Goal: Transaction & Acquisition: Purchase product/service

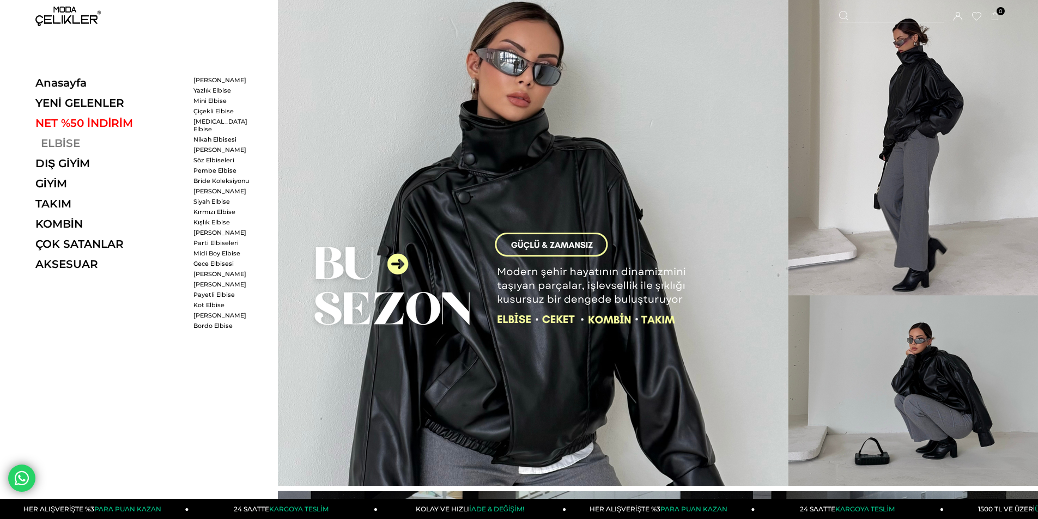
click at [49, 143] on link "ELBİSE" at bounding box center [110, 143] width 150 height 13
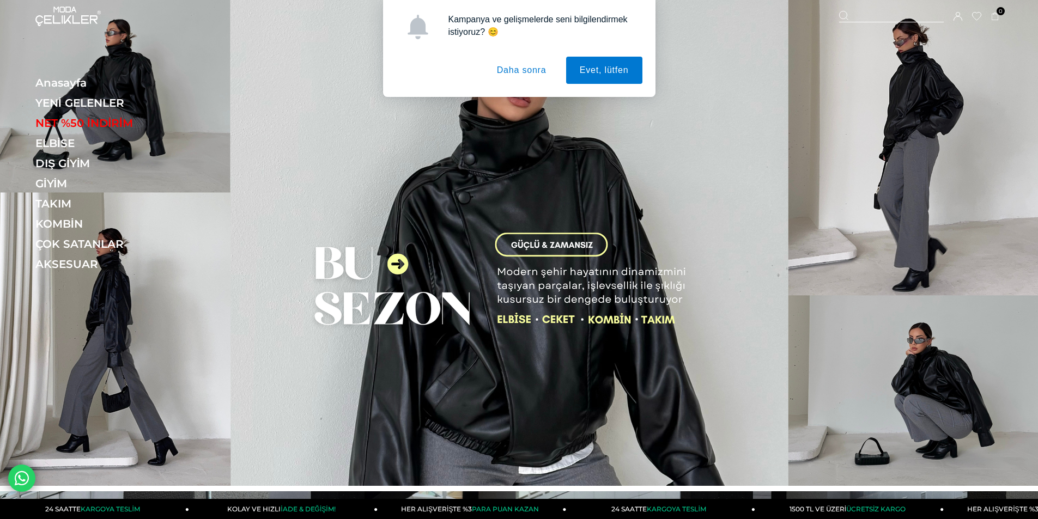
click at [549, 81] on button "Daha sonra" at bounding box center [521, 70] width 77 height 27
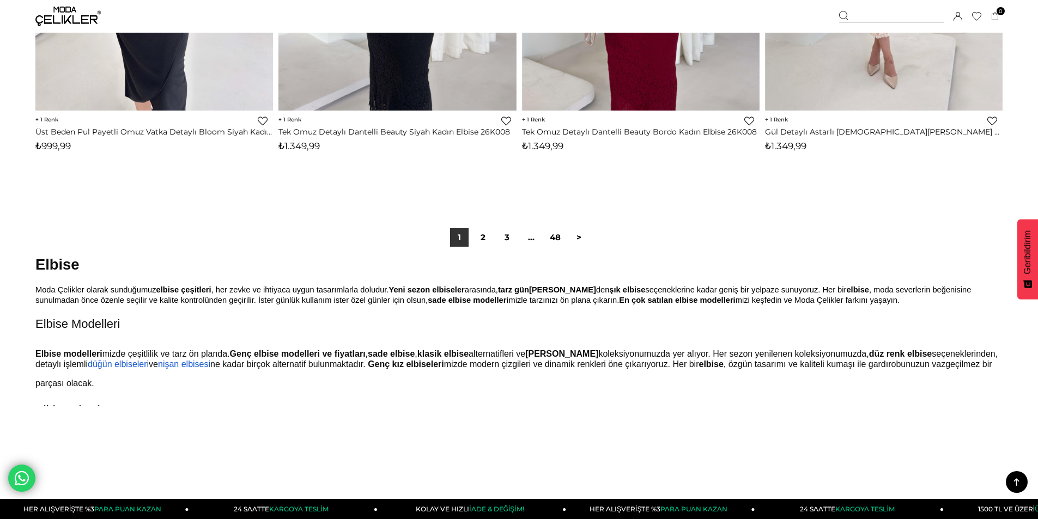
scroll to position [8064, 0]
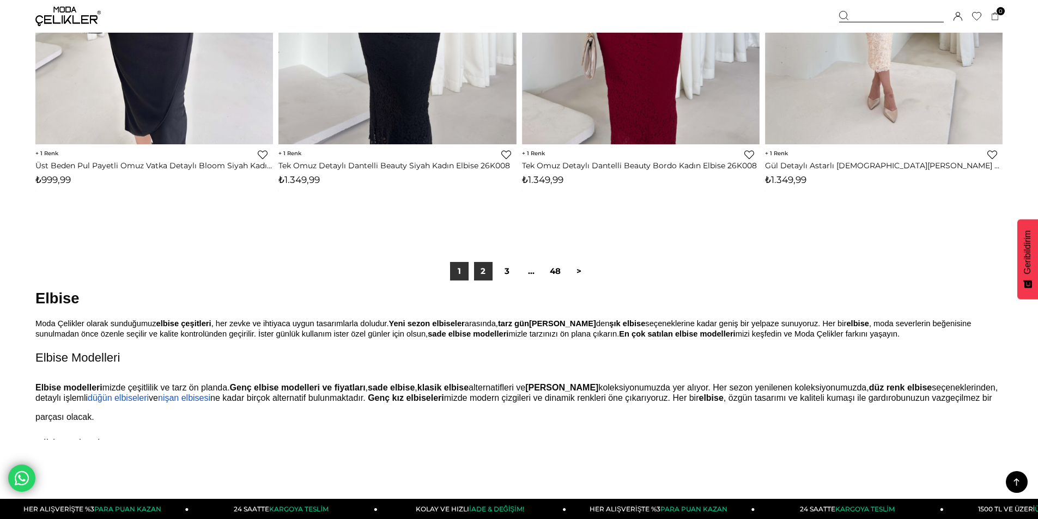
click at [483, 279] on link "2" at bounding box center [483, 271] width 19 height 19
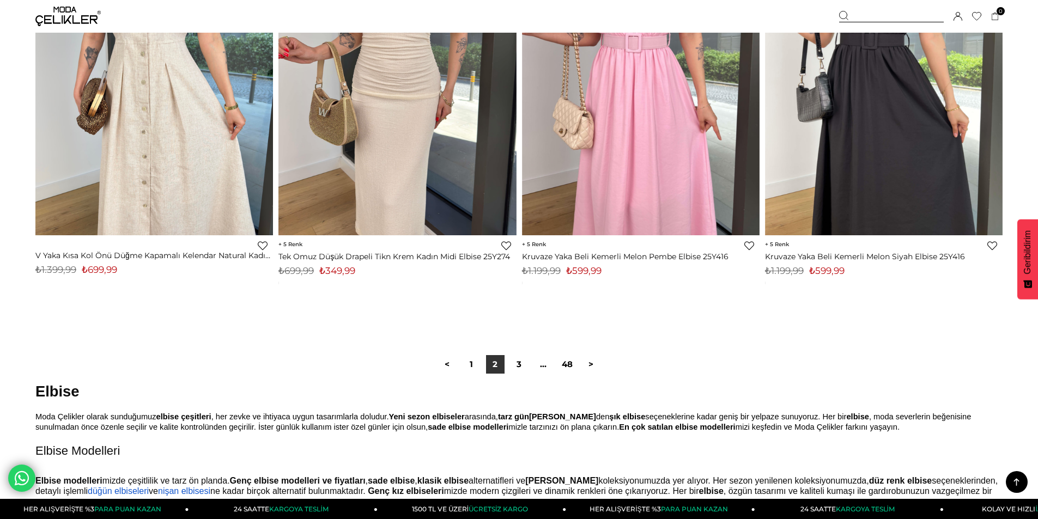
scroll to position [8173, 0]
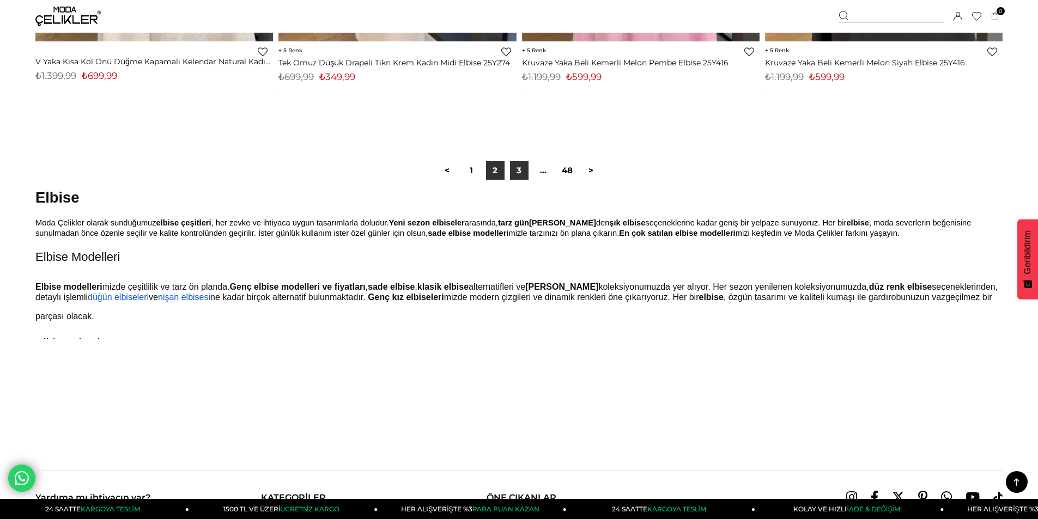
click at [519, 175] on link "3" at bounding box center [519, 170] width 19 height 19
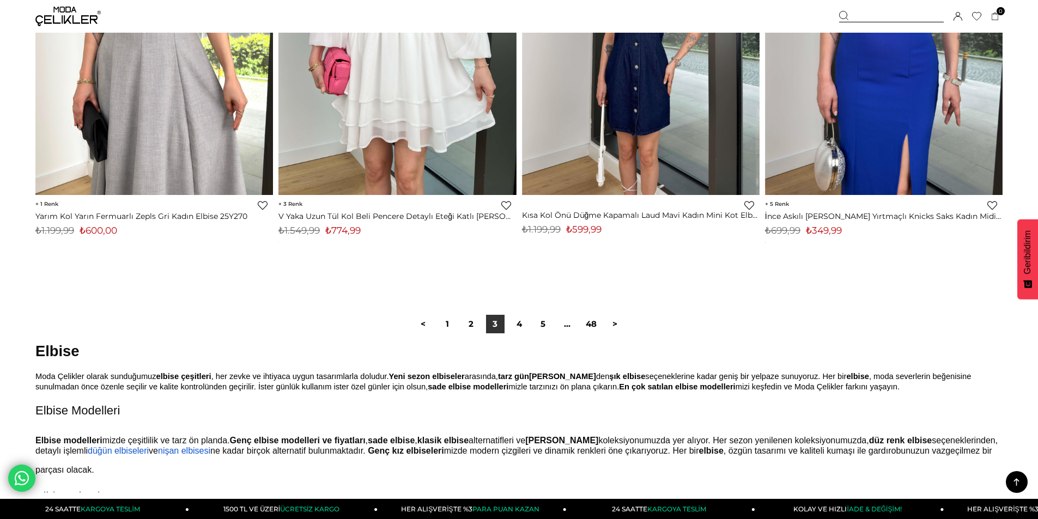
scroll to position [8118, 0]
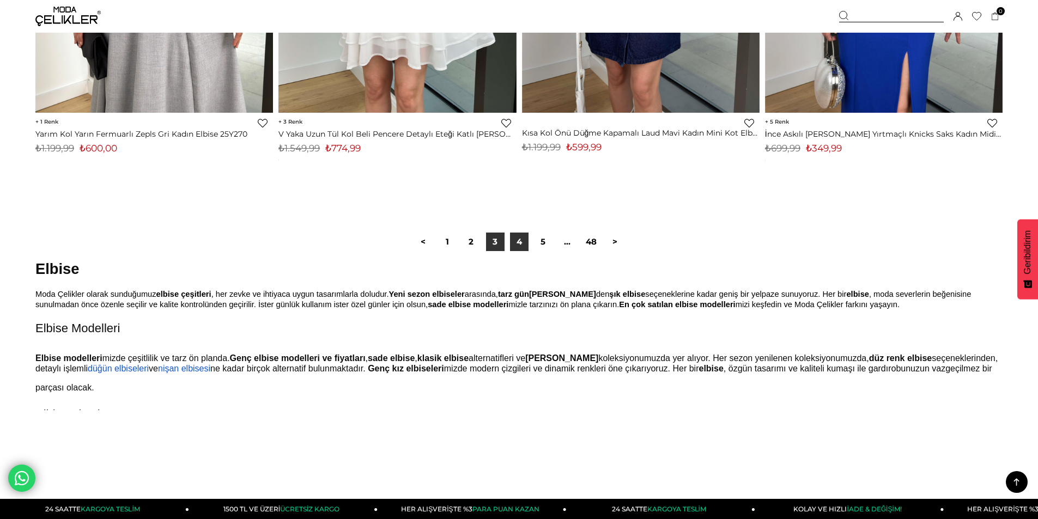
click at [510, 245] on link "4" at bounding box center [519, 242] width 19 height 19
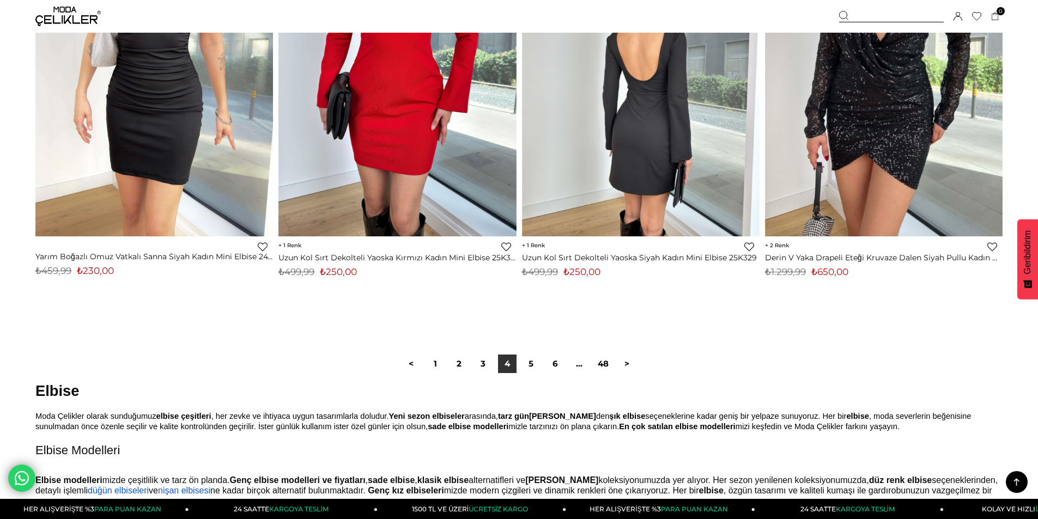
scroll to position [8064, 0]
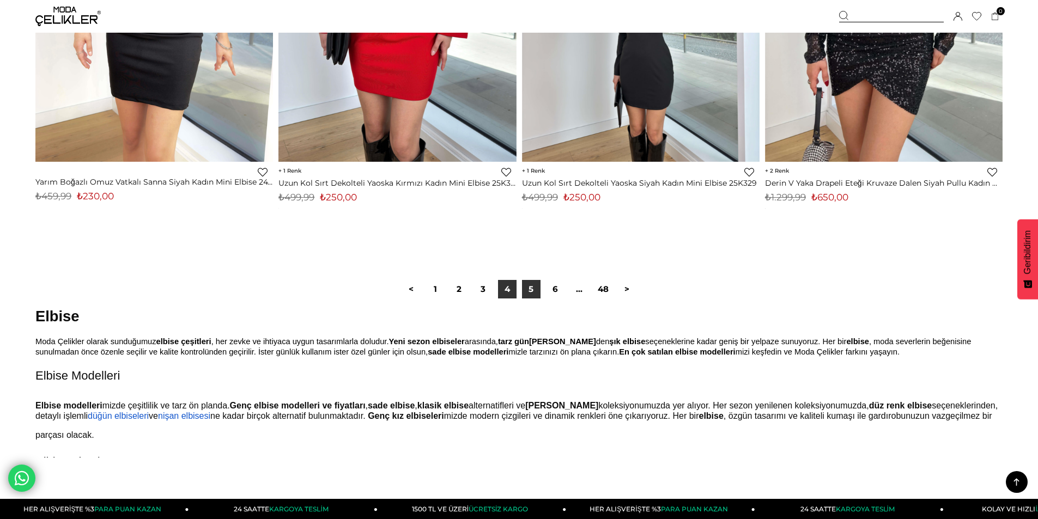
click at [527, 288] on link "5" at bounding box center [531, 289] width 19 height 19
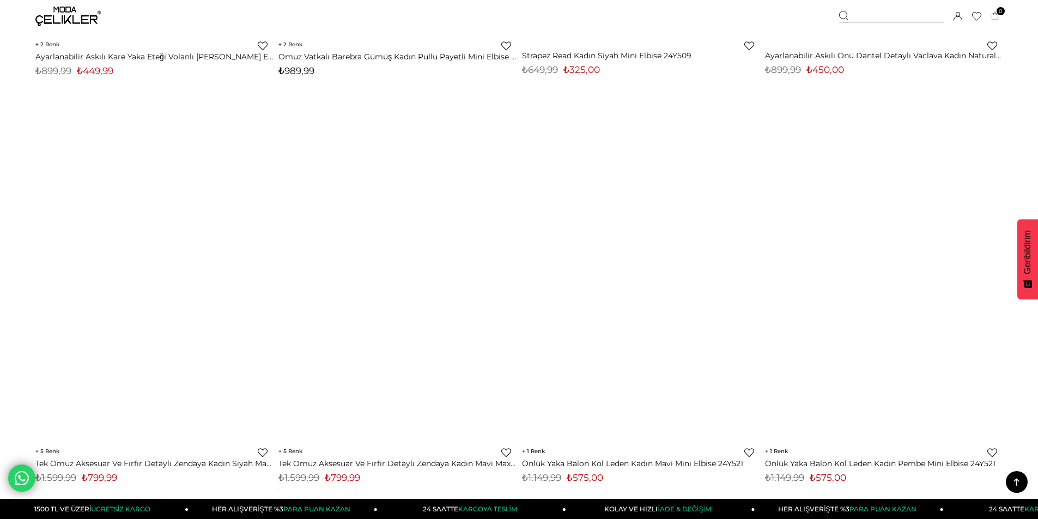
scroll to position [8064, 0]
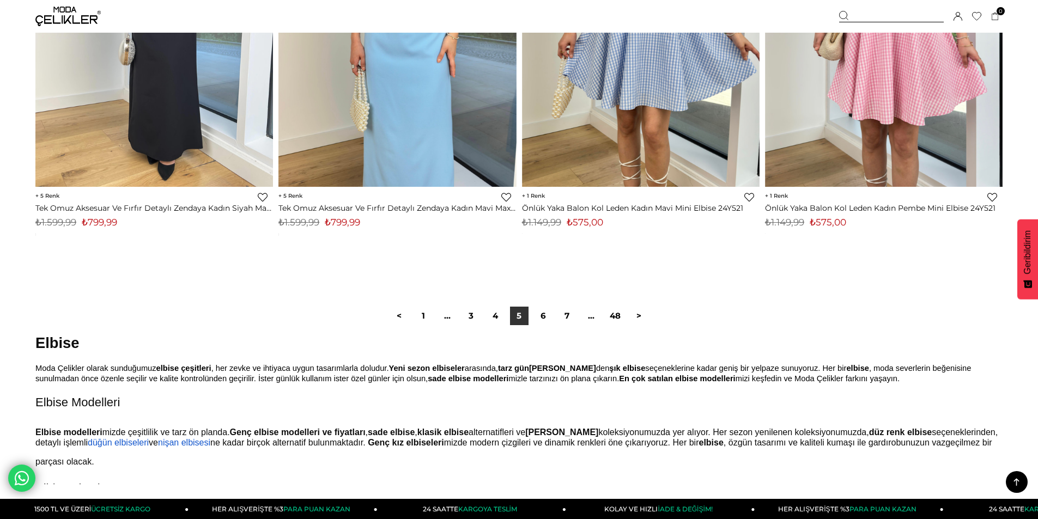
click at [551, 326] on div "< 1 ... 3 4 5 6 7 ... 48 >" at bounding box center [518, 316] width 967 height 73
click at [548, 320] on link "6" at bounding box center [543, 316] width 19 height 19
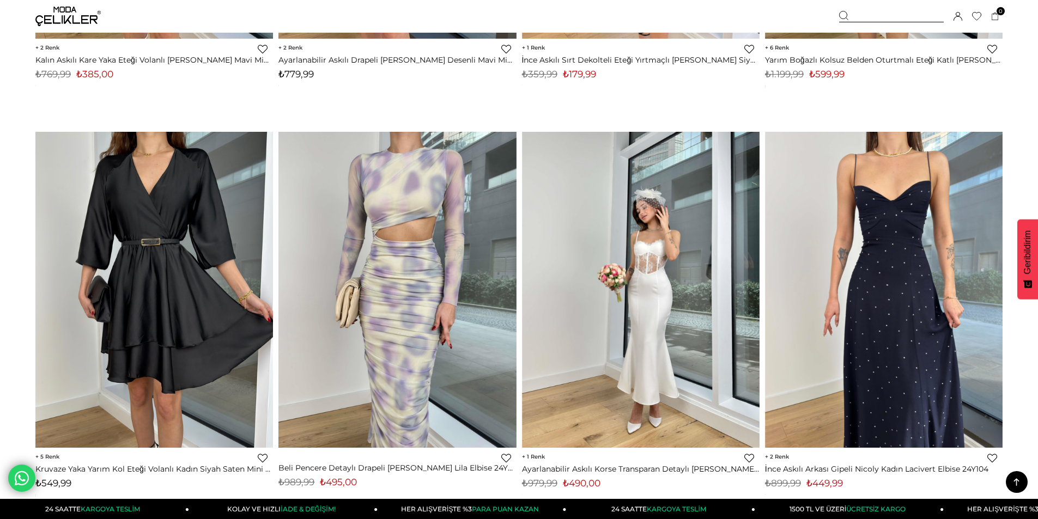
scroll to position [2070, 0]
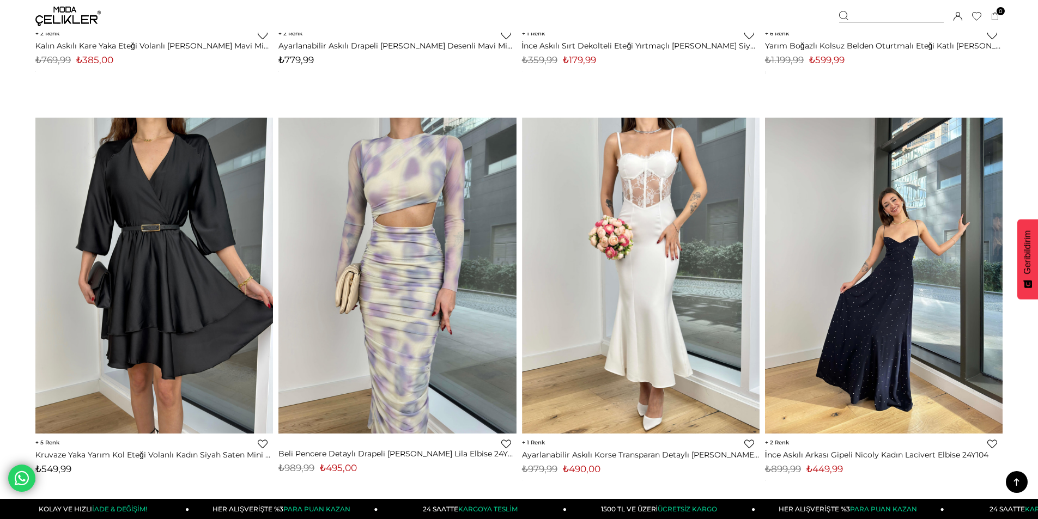
click at [883, 259] on img at bounding box center [884, 275] width 238 height 317
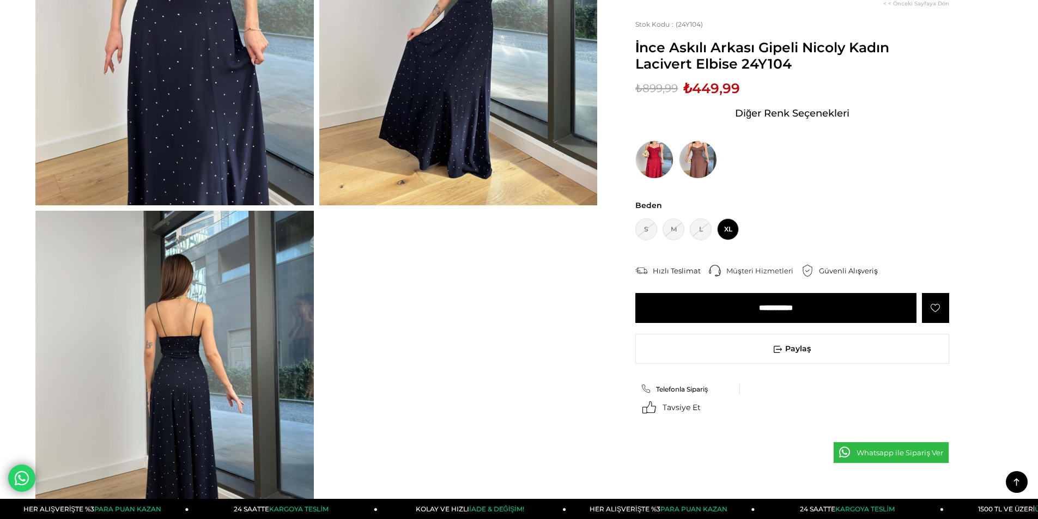
scroll to position [163, 0]
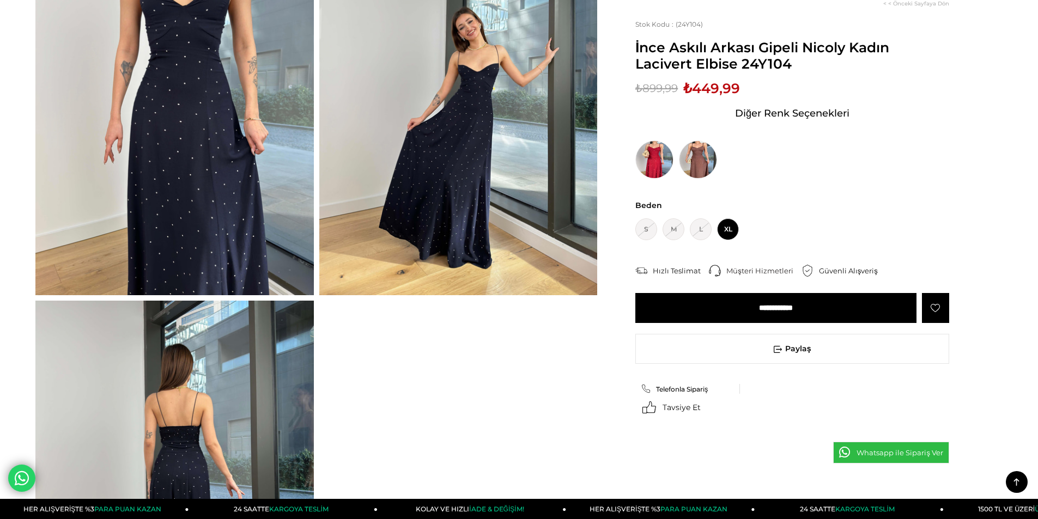
click at [423, 253] on img at bounding box center [458, 110] width 278 height 370
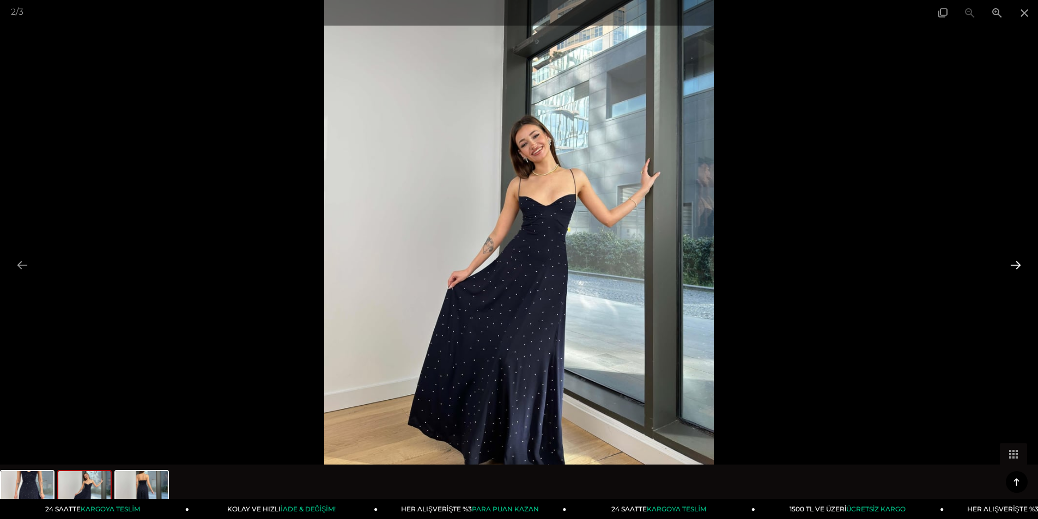
click at [1011, 262] on button at bounding box center [1015, 264] width 23 height 21
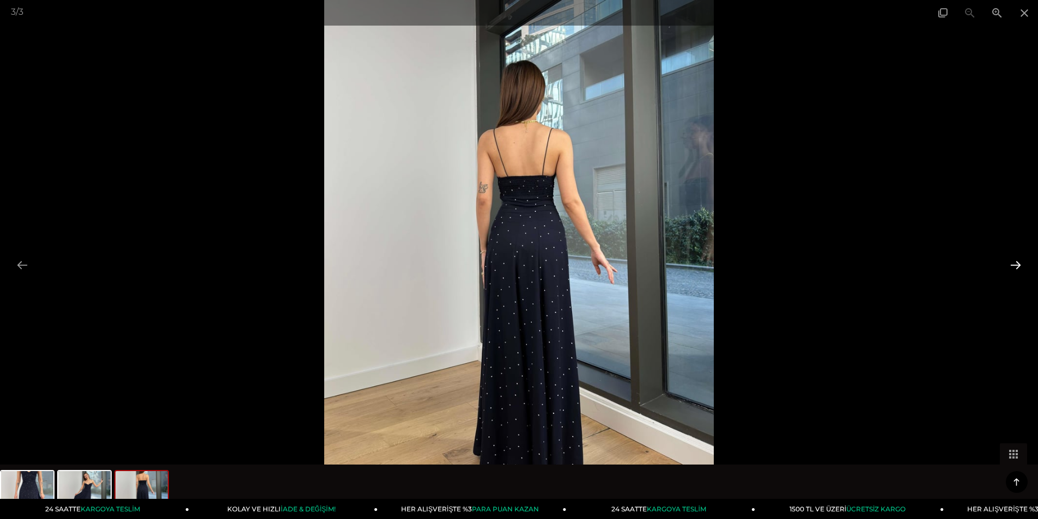
click at [1011, 262] on button at bounding box center [1015, 264] width 23 height 21
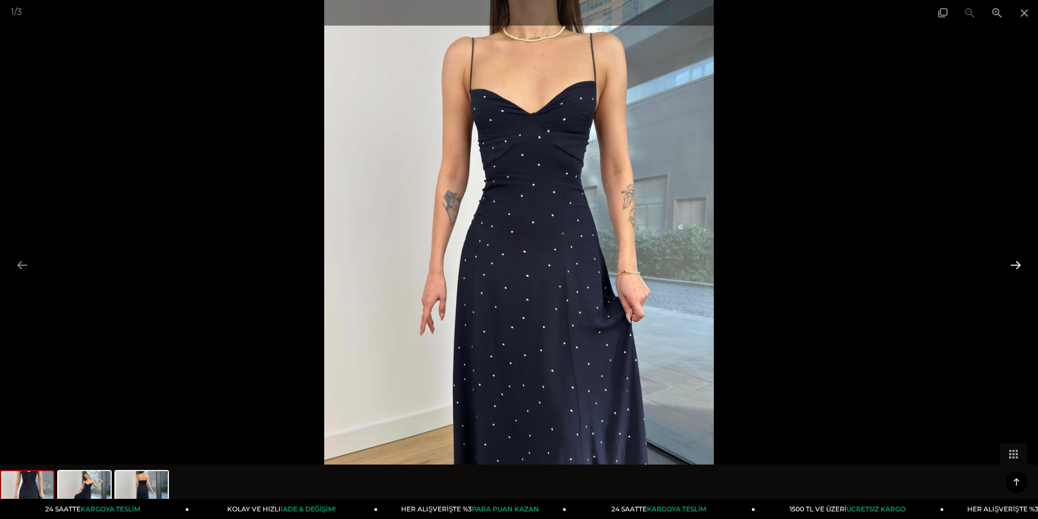
click at [1011, 262] on button at bounding box center [1015, 264] width 23 height 21
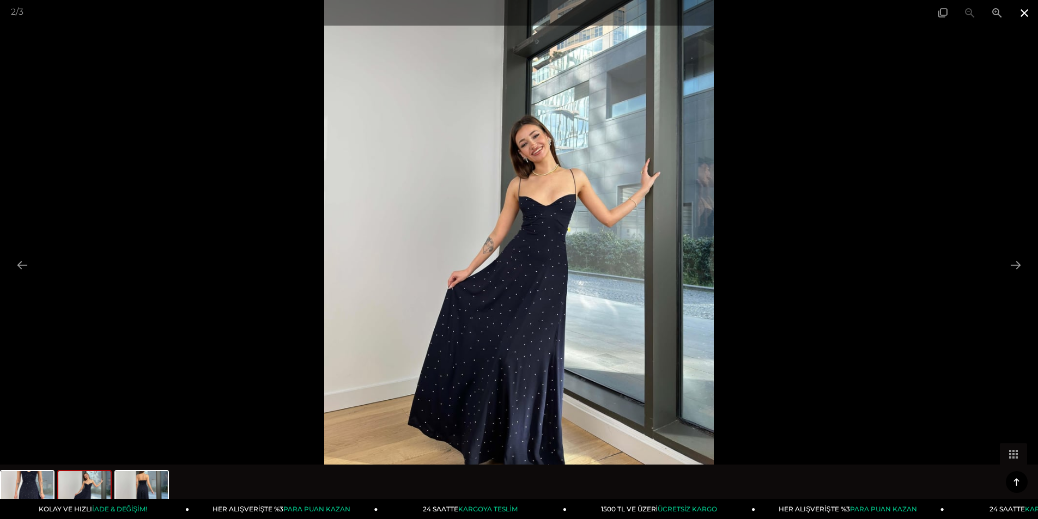
click at [1022, 17] on span at bounding box center [1024, 13] width 27 height 26
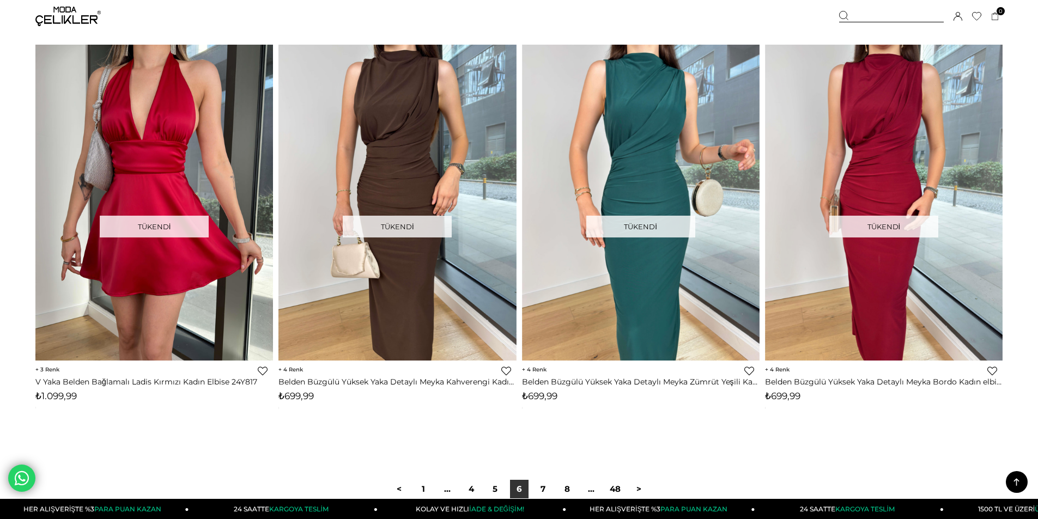
scroll to position [8018, 0]
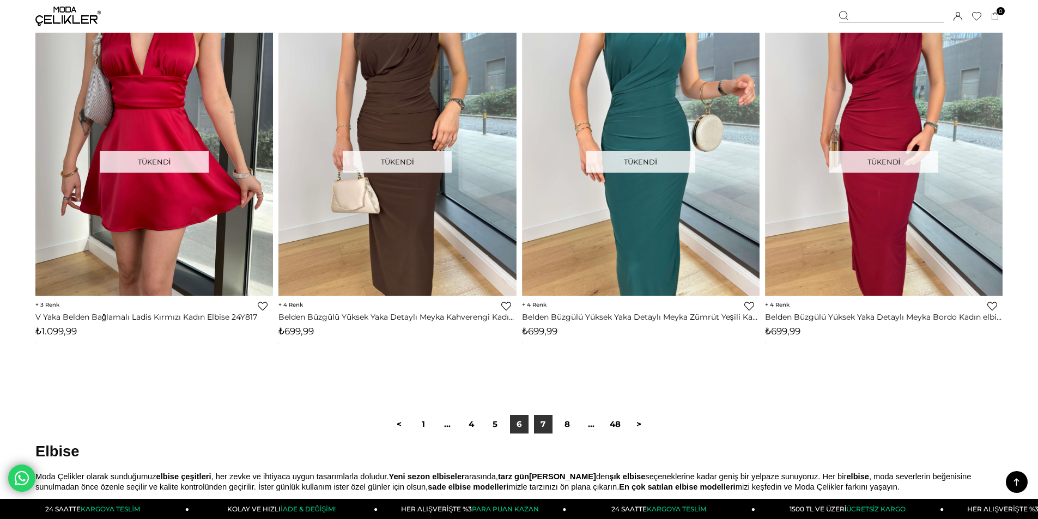
click at [542, 432] on link "7" at bounding box center [543, 424] width 19 height 19
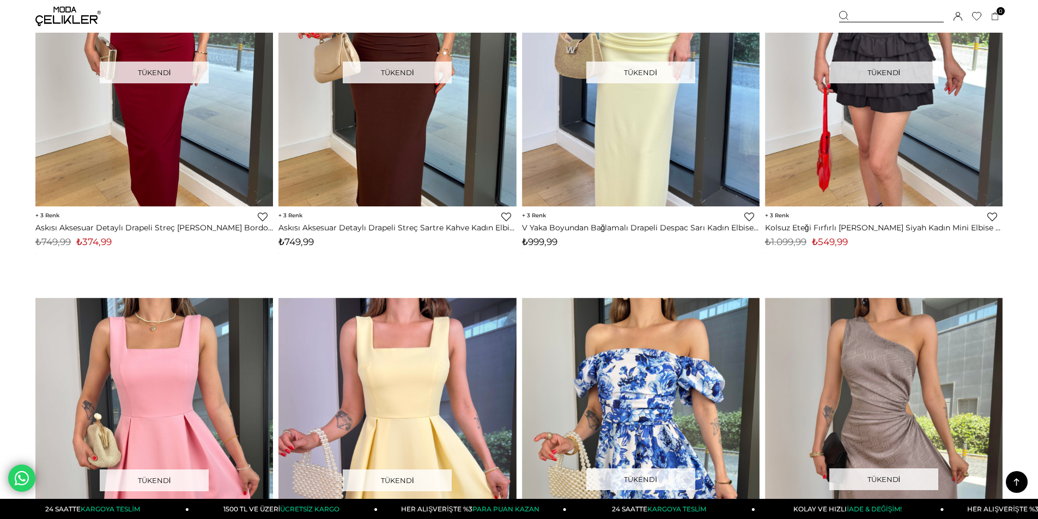
scroll to position [6647, 0]
